Goal: Task Accomplishment & Management: Use online tool/utility

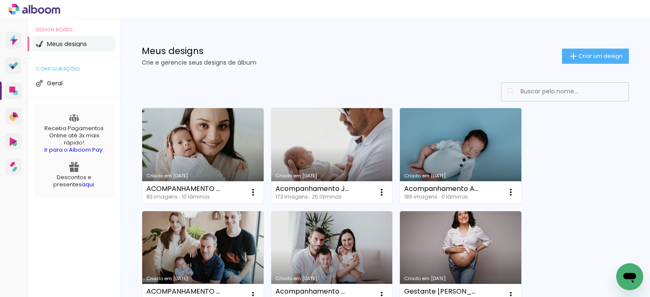
click at [457, 147] on link "Criado em [DATE]" at bounding box center [460, 156] width 121 height 96
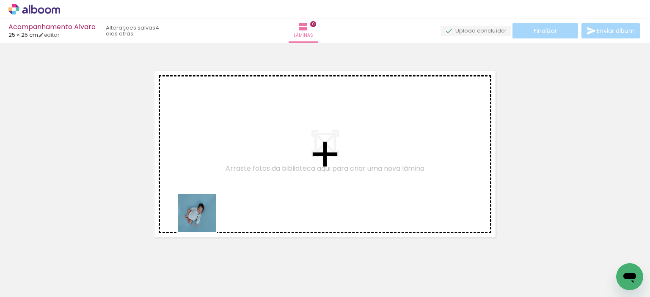
drag, startPoint x: 94, startPoint y: 270, endPoint x: 244, endPoint y: 206, distance: 163.6
click at [244, 206] on quentale-workspace at bounding box center [325, 148] width 650 height 297
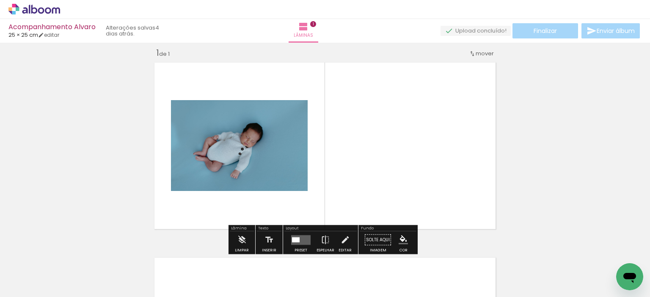
scroll to position [11, 0]
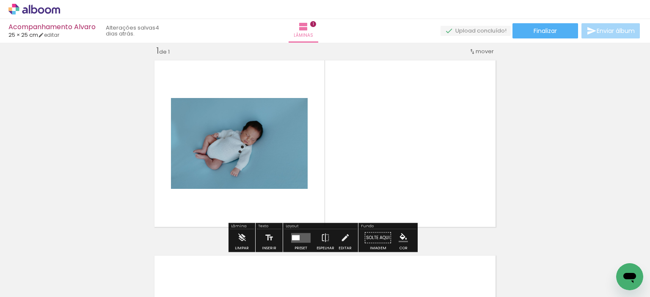
drag, startPoint x: 335, startPoint y: 273, endPoint x: 371, endPoint y: 213, distance: 70.2
click at [371, 213] on quentale-workspace at bounding box center [325, 148] width 650 height 297
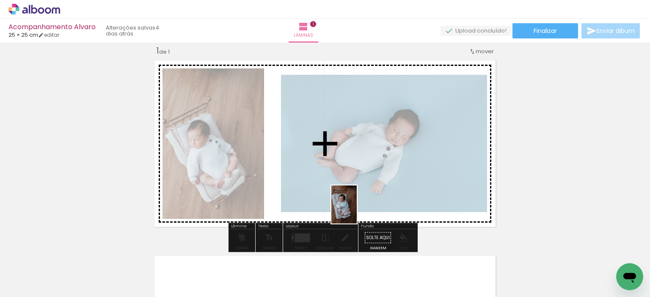
drag, startPoint x: 368, startPoint y: 271, endPoint x: 357, endPoint y: 209, distance: 63.7
click at [357, 209] on quentale-workspace at bounding box center [325, 148] width 650 height 297
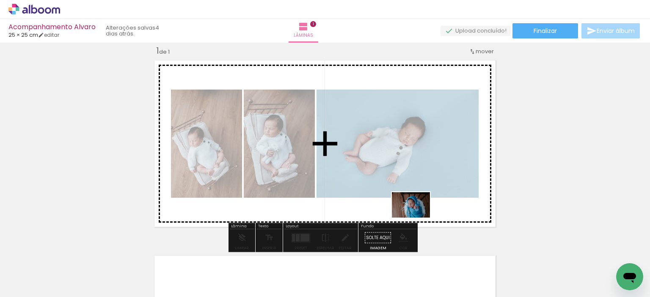
drag, startPoint x: 414, startPoint y: 264, endPoint x: 417, endPoint y: 216, distance: 47.5
click at [417, 216] on quentale-workspace at bounding box center [325, 148] width 650 height 297
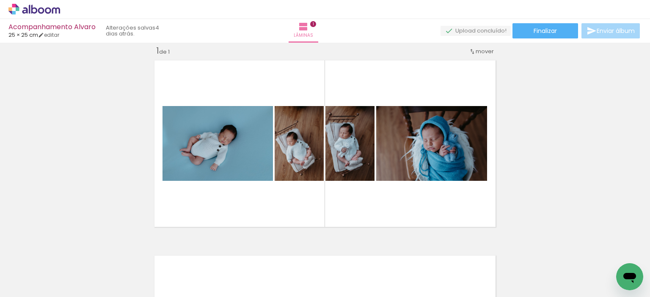
click at [40, 270] on input "Todas as fotos" at bounding box center [24, 271] width 32 height 7
click at [40, 269] on paper-item "Não utilizadas" at bounding box center [27, 268] width 44 height 7
type input "Não utilizadas"
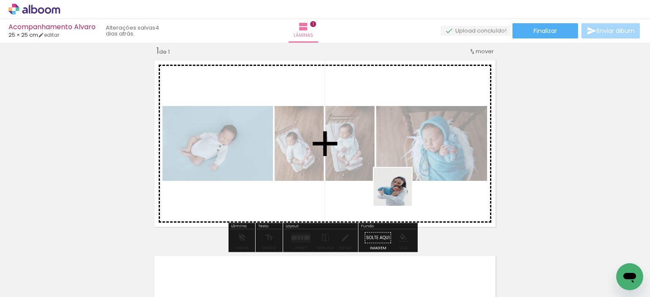
drag, startPoint x: 371, startPoint y: 277, endPoint x: 399, endPoint y: 193, distance: 87.7
click at [399, 193] on quentale-workspace at bounding box center [325, 148] width 650 height 297
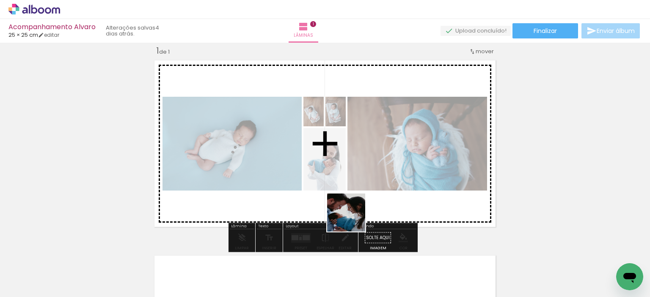
drag, startPoint x: 319, startPoint y: 274, endPoint x: 353, endPoint y: 218, distance: 65.5
click at [353, 218] on quentale-workspace at bounding box center [325, 148] width 650 height 297
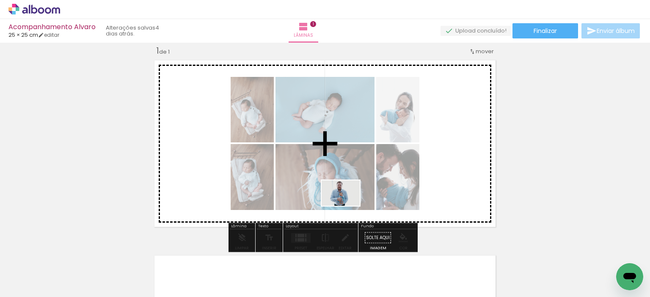
drag, startPoint x: 277, startPoint y: 274, endPoint x: 347, endPoint y: 204, distance: 98.7
click at [347, 204] on quentale-workspace at bounding box center [325, 148] width 650 height 297
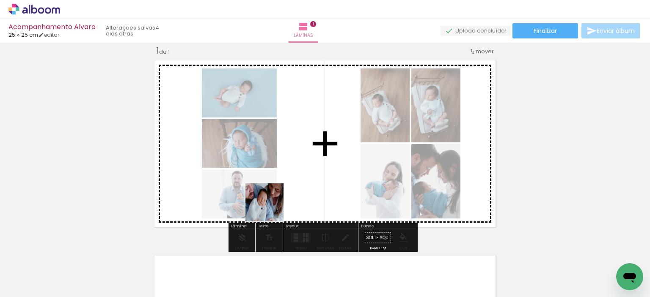
drag, startPoint x: 191, startPoint y: 270, endPoint x: 277, endPoint y: 204, distance: 108.7
click at [277, 204] on quentale-workspace at bounding box center [325, 148] width 650 height 297
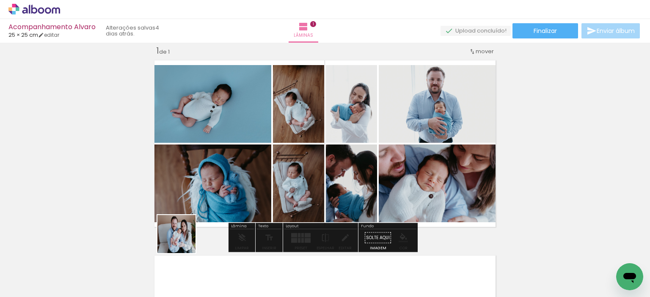
drag, startPoint x: 131, startPoint y: 275, endPoint x: 250, endPoint y: 206, distance: 137.4
click at [250, 206] on quentale-workspace at bounding box center [325, 148] width 650 height 297
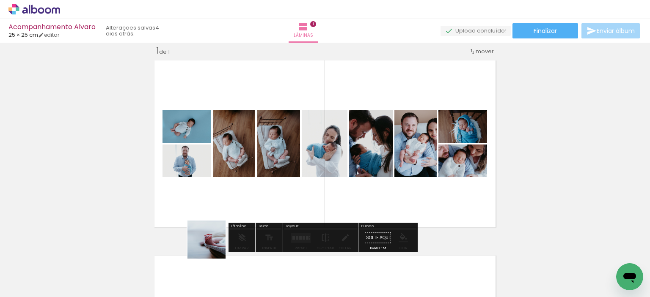
drag, startPoint x: 180, startPoint y: 275, endPoint x: 281, endPoint y: 190, distance: 132.7
click at [281, 190] on quentale-workspace at bounding box center [325, 148] width 650 height 297
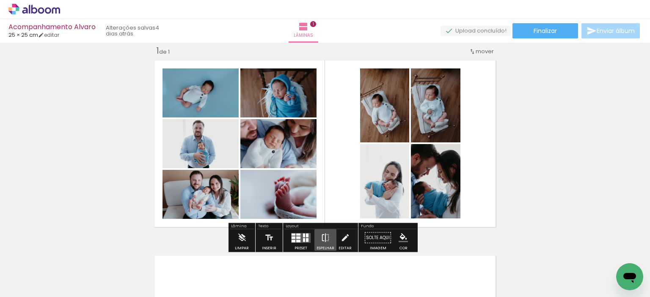
click at [323, 239] on iron-icon at bounding box center [325, 238] width 9 height 17
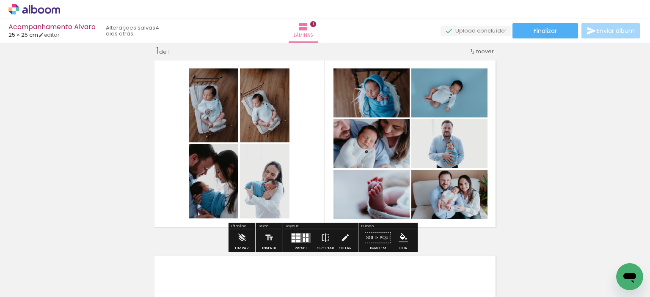
click at [522, 179] on div "Inserir lâmina 1 de 1" at bounding box center [325, 230] width 650 height 391
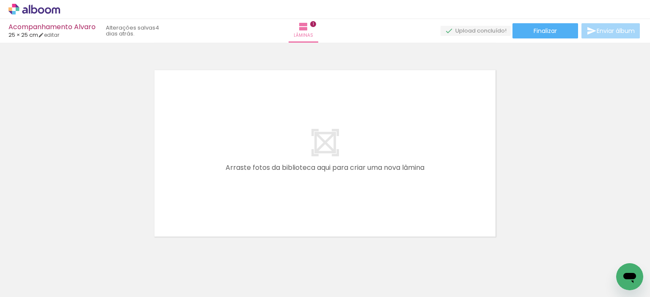
scroll to position [197, 0]
click at [68, 258] on div at bounding box center [85, 269] width 42 height 28
click at [68, 255] on iron-icon at bounding box center [66, 251] width 9 height 9
click at [69, 253] on iron-icon at bounding box center [66, 251] width 9 height 9
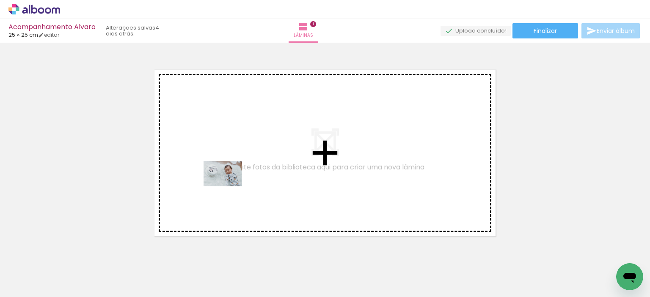
drag, startPoint x: 88, startPoint y: 272, endPoint x: 231, endPoint y: 185, distance: 167.6
click at [231, 185] on quentale-workspace at bounding box center [325, 148] width 650 height 297
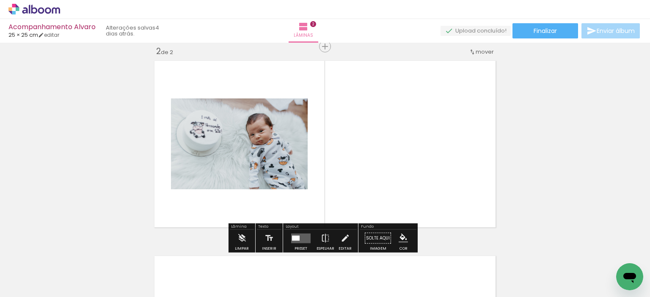
scroll to position [206, 0]
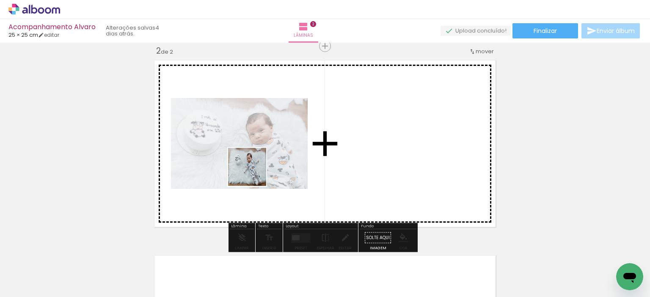
drag, startPoint x: 98, startPoint y: 271, endPoint x: 255, endPoint y: 173, distance: 185.7
click at [255, 173] on quentale-workspace at bounding box center [325, 148] width 650 height 297
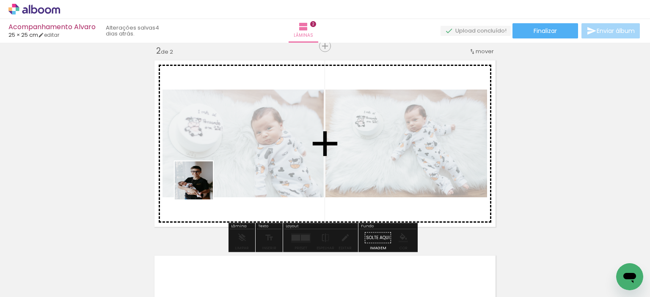
drag, startPoint x: 82, startPoint y: 268, endPoint x: 200, endPoint y: 187, distance: 143.3
click at [200, 187] on quentale-workspace at bounding box center [325, 148] width 650 height 297
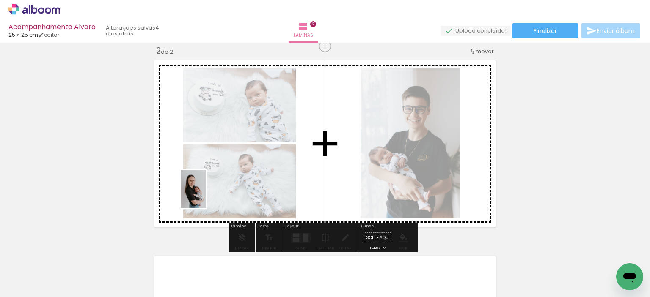
drag, startPoint x: 90, startPoint y: 268, endPoint x: 206, endPoint y: 195, distance: 136.6
click at [206, 195] on quentale-workspace at bounding box center [325, 148] width 650 height 297
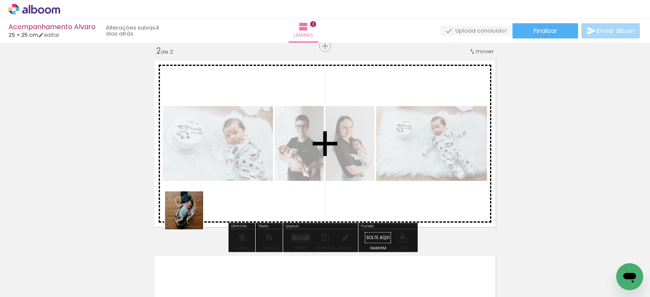
drag, startPoint x: 96, startPoint y: 270, endPoint x: 207, endPoint y: 208, distance: 127.3
click at [207, 208] on quentale-workspace at bounding box center [325, 148] width 650 height 297
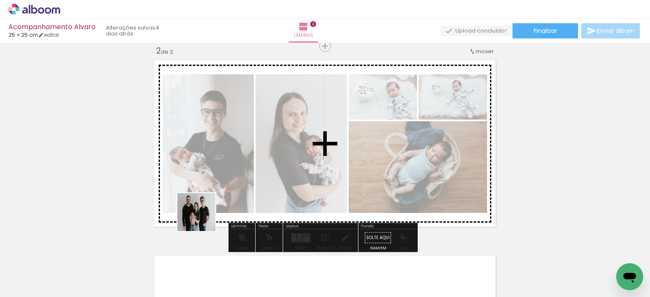
drag, startPoint x: 123, startPoint y: 271, endPoint x: 199, endPoint y: 223, distance: 89.9
click at [203, 218] on quentale-workspace at bounding box center [325, 148] width 650 height 297
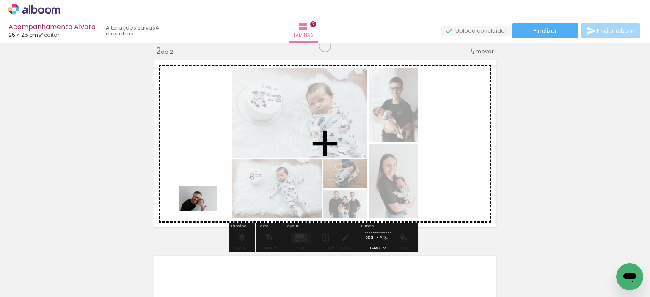
drag, startPoint x: 144, startPoint y: 266, endPoint x: 204, endPoint y: 211, distance: 80.9
click at [204, 211] on quentale-workspace at bounding box center [325, 148] width 650 height 297
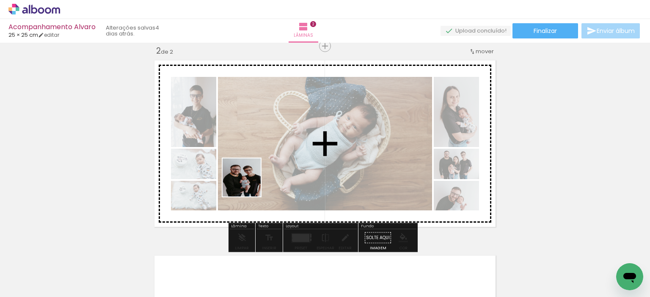
drag, startPoint x: 140, startPoint y: 274, endPoint x: 248, endPoint y: 184, distance: 140.2
click at [248, 184] on quentale-workspace at bounding box center [325, 148] width 650 height 297
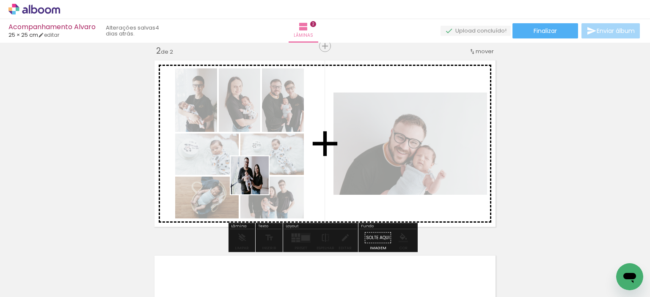
drag, startPoint x: 147, startPoint y: 274, endPoint x: 257, endPoint y: 182, distance: 143.2
click at [257, 182] on quentale-workspace at bounding box center [325, 148] width 650 height 297
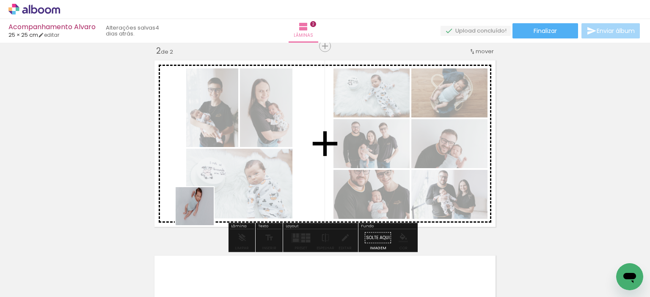
drag, startPoint x: 92, startPoint y: 269, endPoint x: 373, endPoint y: 124, distance: 315.6
click at [373, 124] on quentale-workspace at bounding box center [325, 148] width 650 height 297
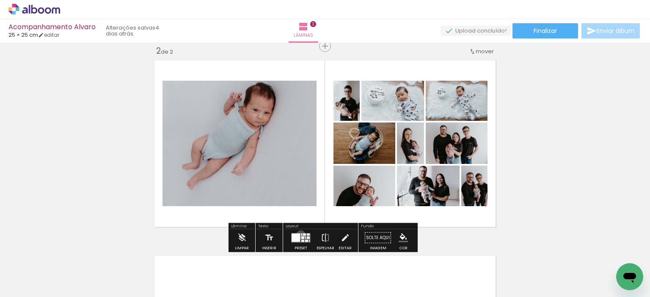
click at [299, 235] on quentale-layouter at bounding box center [300, 238] width 19 height 10
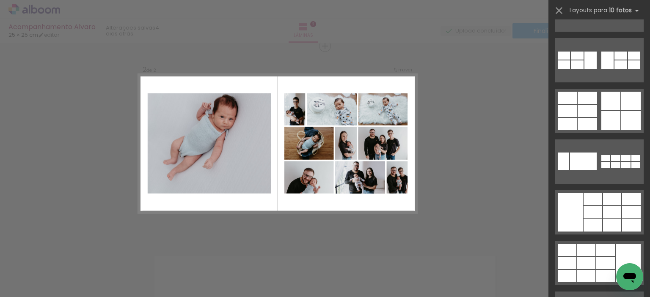
scroll to position [358, 0]
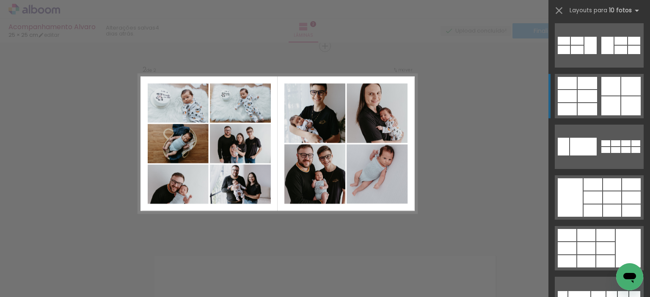
click at [612, 101] on div at bounding box center [610, 105] width 19 height 19
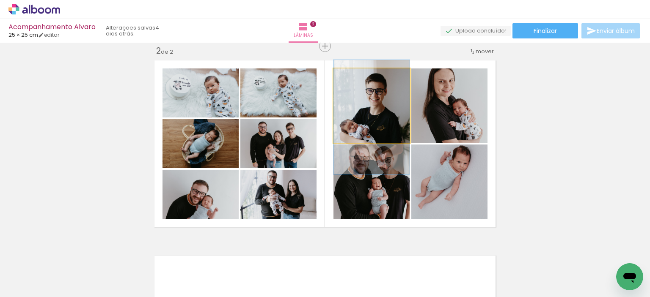
drag, startPoint x: 372, startPoint y: 111, endPoint x: 372, endPoint y: 123, distance: 11.8
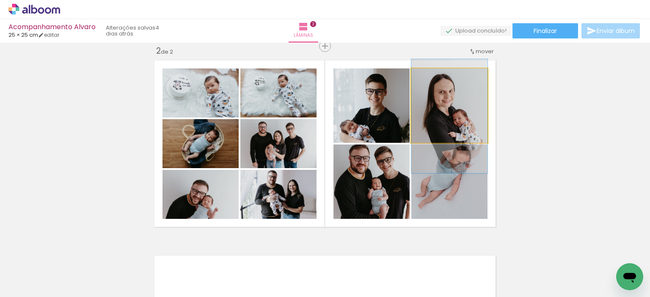
drag, startPoint x: 453, startPoint y: 99, endPoint x: 453, endPoint y: 109, distance: 9.7
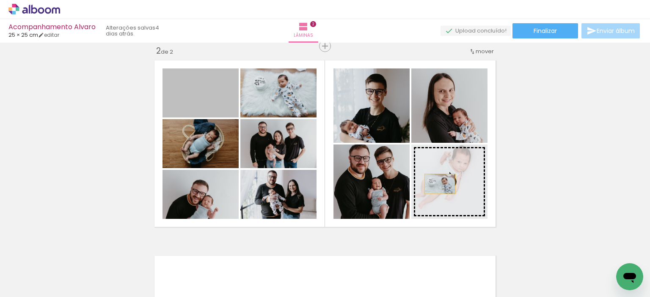
drag, startPoint x: 218, startPoint y: 96, endPoint x: 437, endPoint y: 184, distance: 235.3
click at [0, 0] on slot at bounding box center [0, 0] width 0 height 0
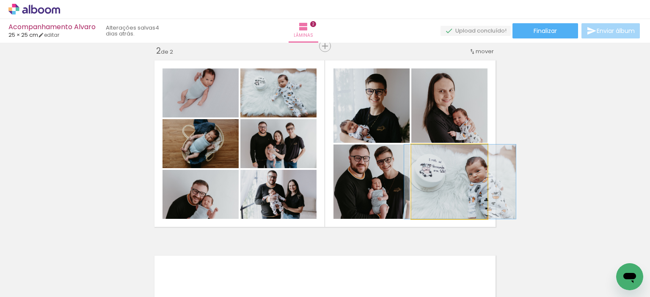
drag, startPoint x: 458, startPoint y: 186, endPoint x: 468, endPoint y: 194, distance: 12.9
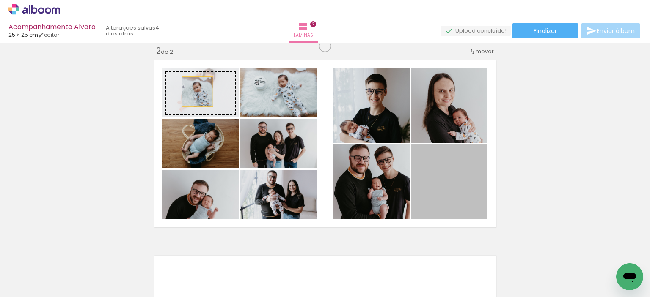
drag, startPoint x: 468, startPoint y: 194, endPoint x: 194, endPoint y: 92, distance: 292.4
click at [0, 0] on slot at bounding box center [0, 0] width 0 height 0
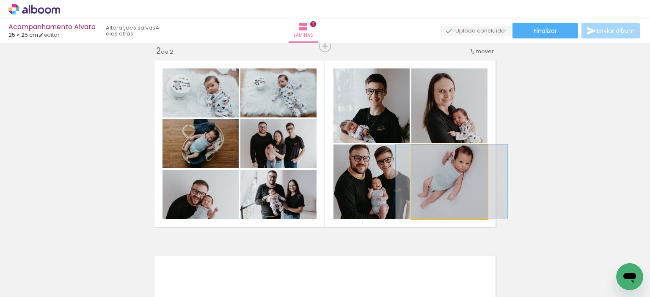
drag, startPoint x: 439, startPoint y: 180, endPoint x: 441, endPoint y: 194, distance: 14.1
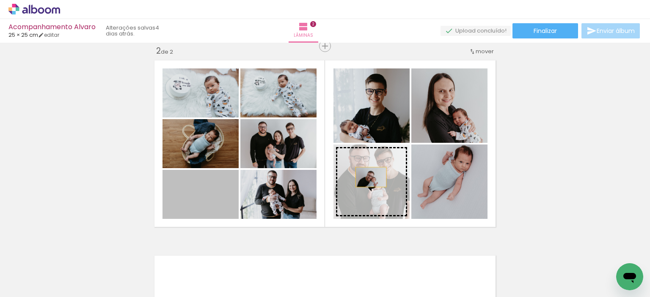
drag, startPoint x: 209, startPoint y: 204, endPoint x: 369, endPoint y: 177, distance: 162.2
click at [0, 0] on slot at bounding box center [0, 0] width 0 height 0
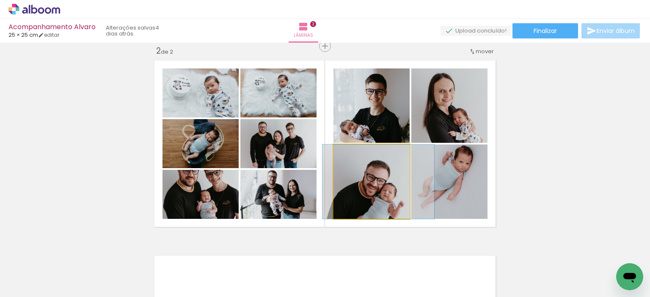
drag, startPoint x: 368, startPoint y: 194, endPoint x: 375, endPoint y: 174, distance: 20.6
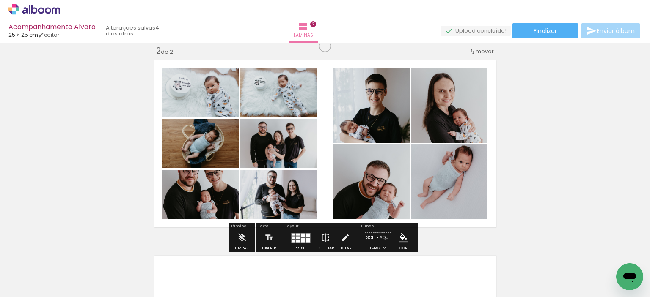
click at [525, 148] on div "Inserir lâmina 1 de 2 Inserir lâmina 2 de 2" at bounding box center [325, 133] width 650 height 587
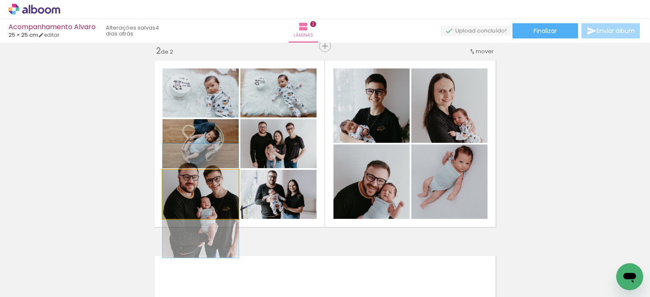
drag, startPoint x: 187, startPoint y: 197, endPoint x: 189, endPoint y: 203, distance: 6.8
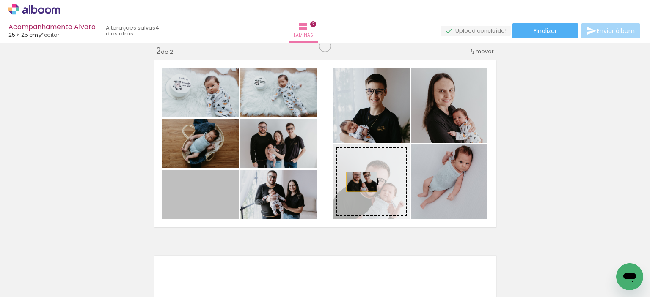
drag, startPoint x: 220, startPoint y: 203, endPoint x: 358, endPoint y: 182, distance: 139.9
click at [0, 0] on slot at bounding box center [0, 0] width 0 height 0
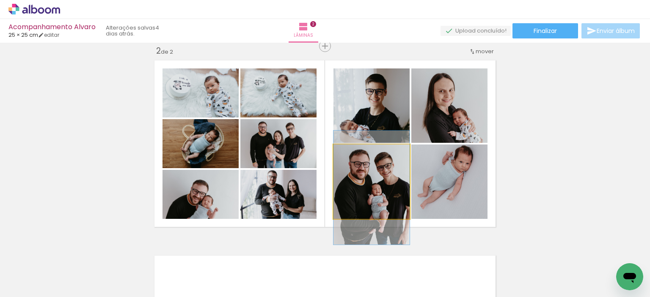
drag, startPoint x: 384, startPoint y: 184, endPoint x: 384, endPoint y: 189, distance: 5.9
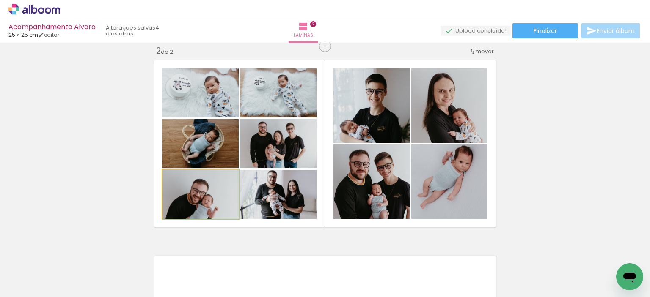
drag, startPoint x: 201, startPoint y: 206, endPoint x: 212, endPoint y: 189, distance: 19.6
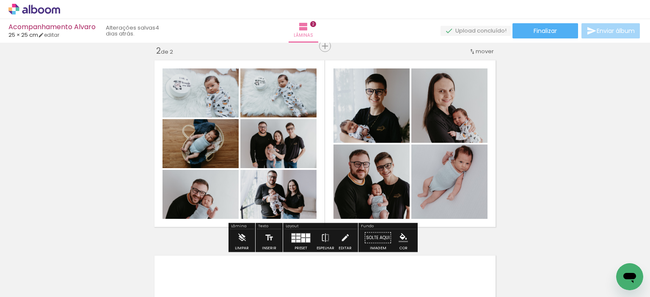
click at [516, 143] on div "Inserir lâmina 1 de 2 Inserir lâmina 2 de 2" at bounding box center [325, 133] width 650 height 587
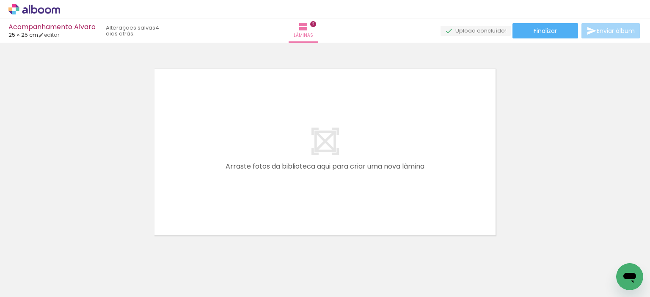
scroll to position [409, 0]
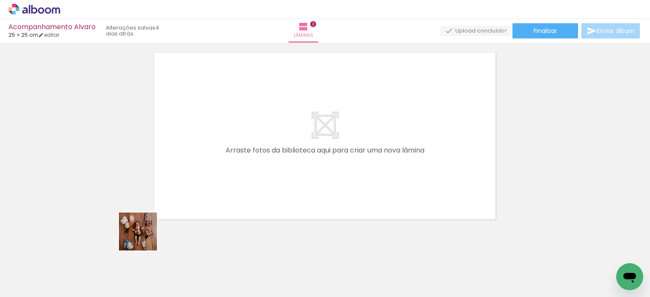
drag, startPoint x: 96, startPoint y: 269, endPoint x: 194, endPoint y: 211, distance: 113.2
click at [194, 211] on quentale-workspace at bounding box center [325, 148] width 650 height 297
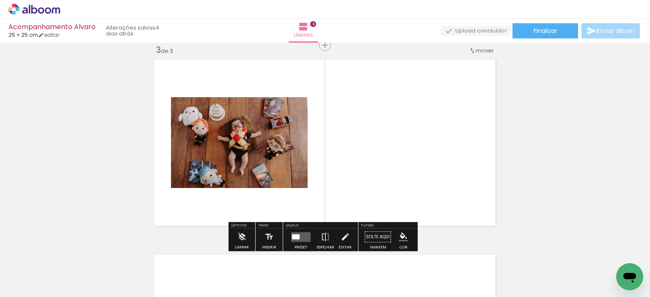
scroll to position [401, 0]
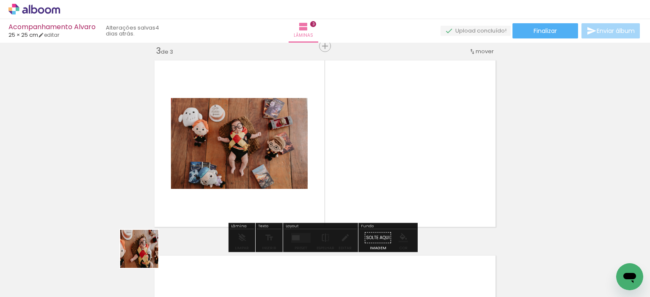
drag, startPoint x: 124, startPoint y: 275, endPoint x: 203, endPoint y: 217, distance: 98.1
click at [203, 217] on quentale-workspace at bounding box center [325, 148] width 650 height 297
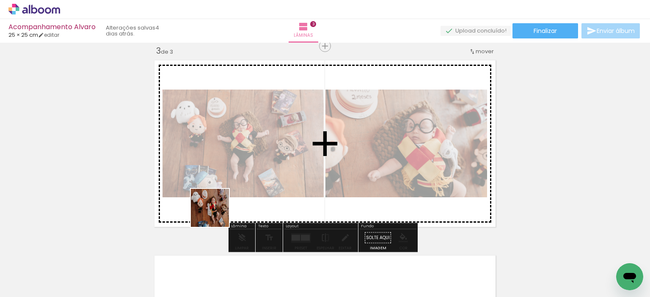
drag, startPoint x: 142, startPoint y: 269, endPoint x: 218, endPoint y: 213, distance: 94.9
click at [218, 213] on quentale-workspace at bounding box center [325, 148] width 650 height 297
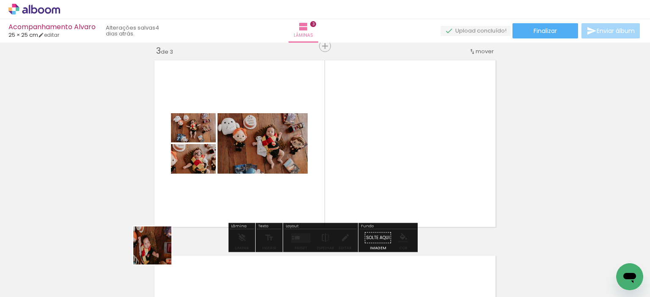
drag, startPoint x: 137, startPoint y: 272, endPoint x: 200, endPoint y: 216, distance: 84.2
click at [200, 216] on quentale-workspace at bounding box center [325, 148] width 650 height 297
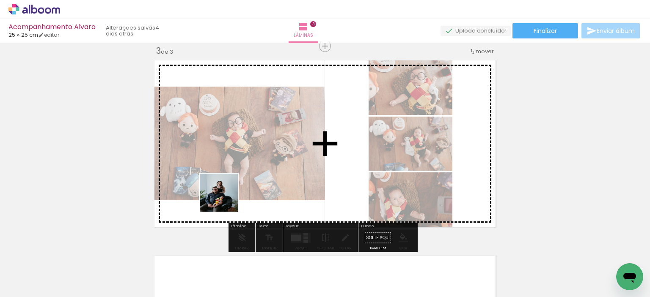
drag, startPoint x: 139, startPoint y: 262, endPoint x: 226, endPoint y: 199, distance: 107.5
click at [226, 199] on quentale-workspace at bounding box center [325, 148] width 650 height 297
